Goal: Information Seeking & Learning: Learn about a topic

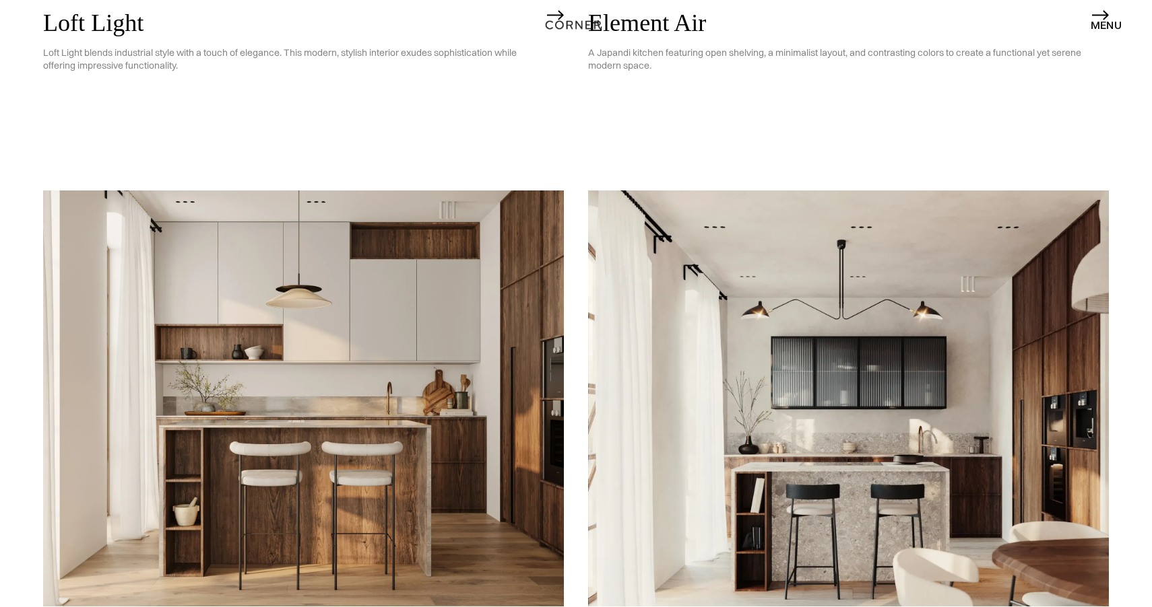
scroll to position [745, 0]
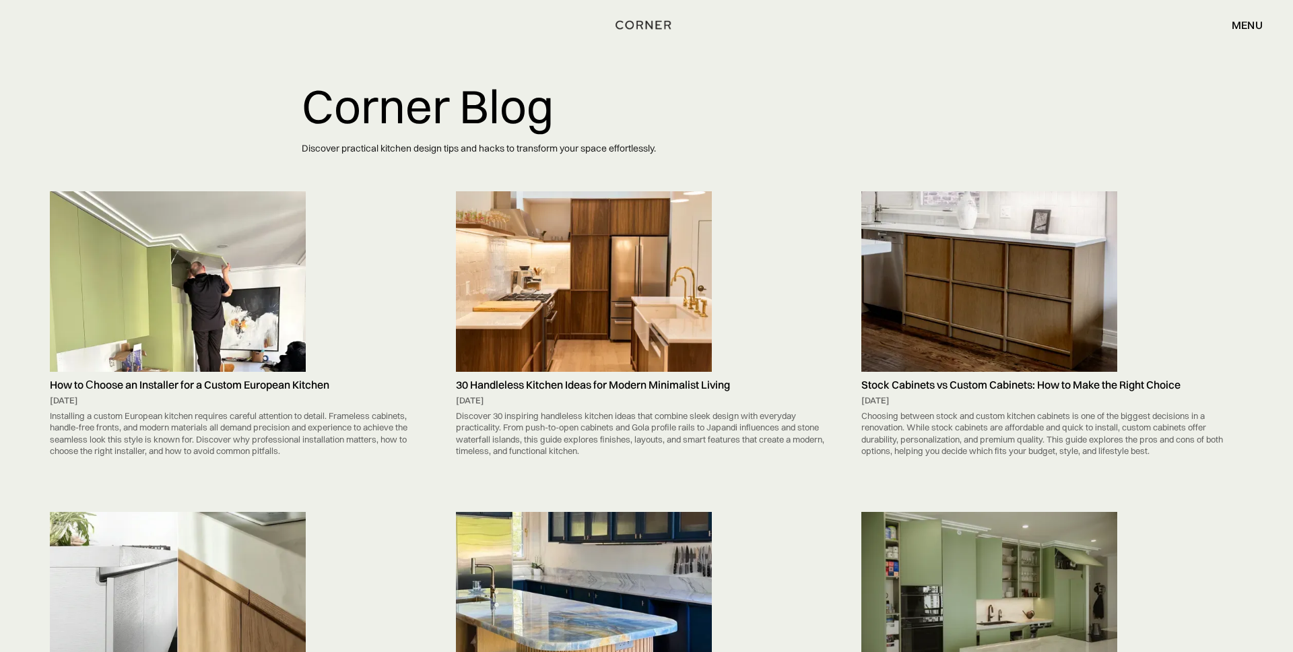
click at [567, 306] on img at bounding box center [584, 281] width 256 height 180
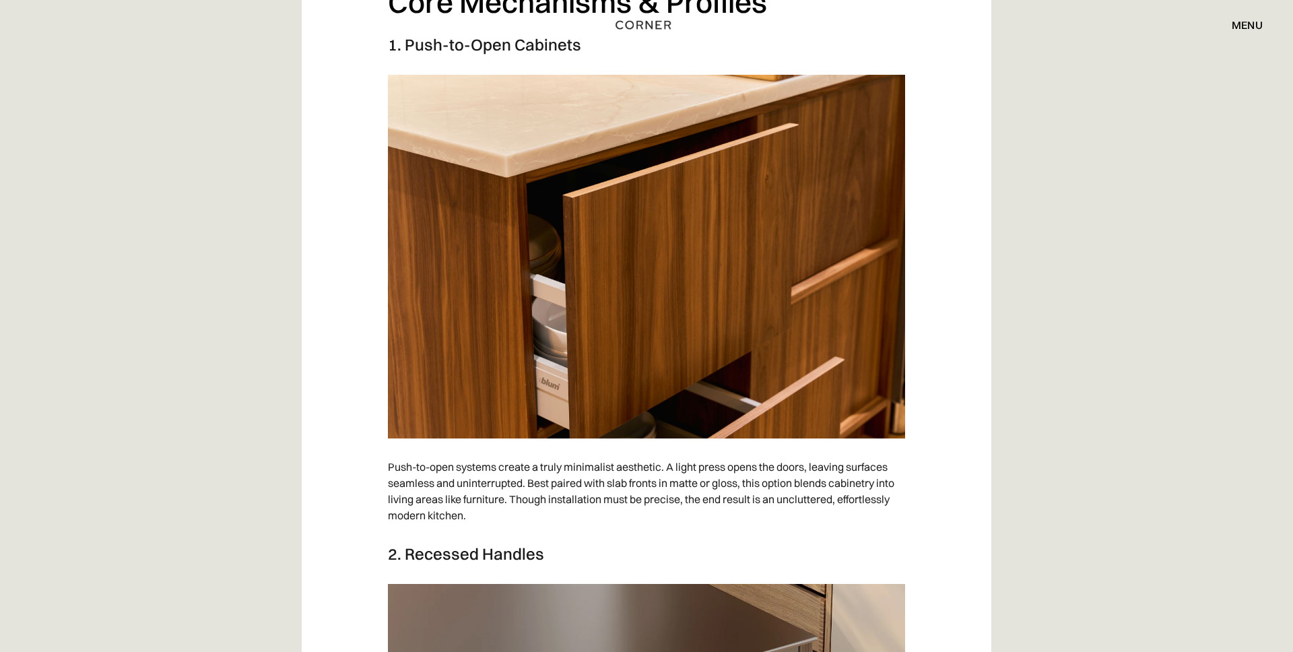
scroll to position [1110, 0]
